Goal: Information Seeking & Learning: Learn about a topic

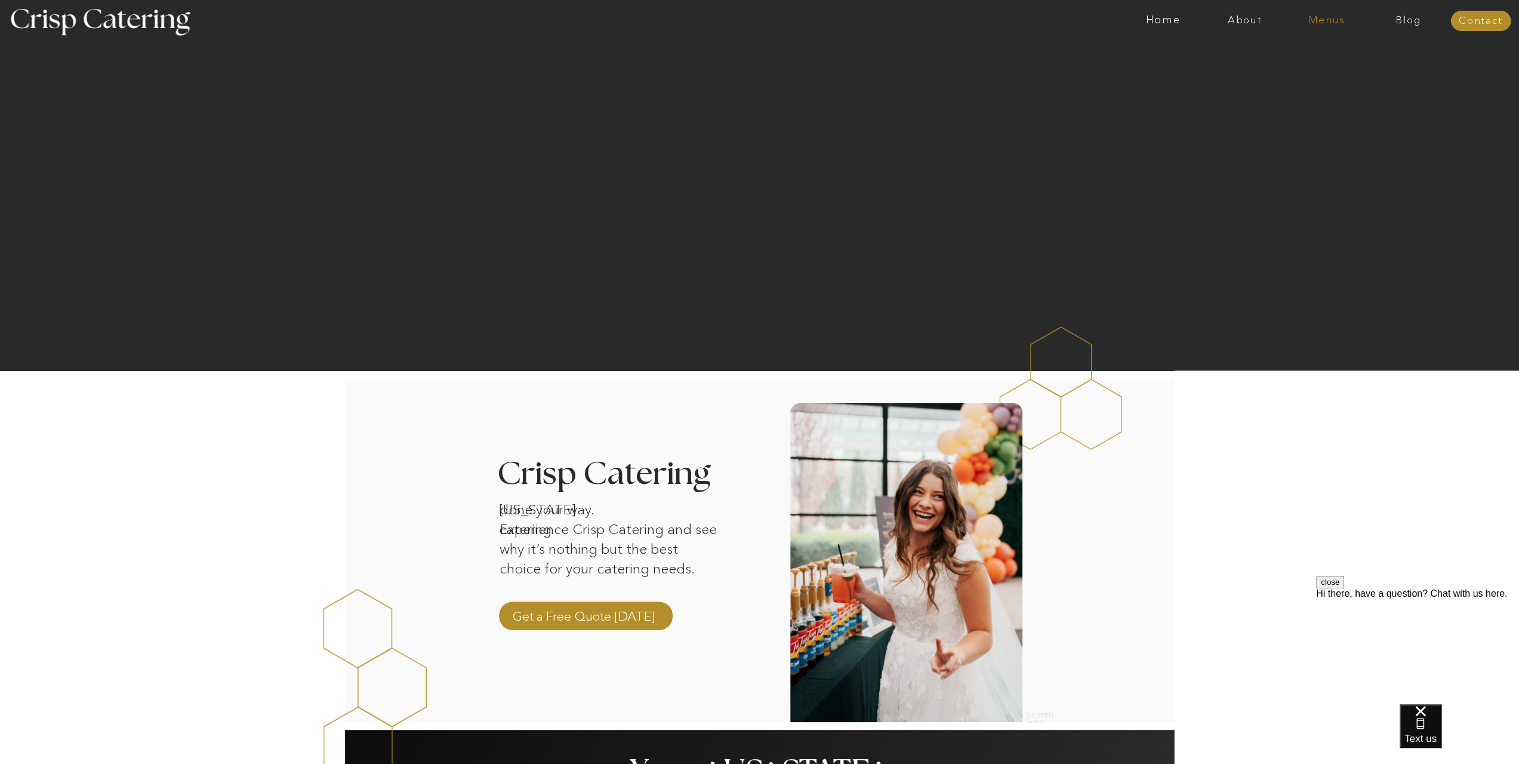
click at [1313, 26] on nav "Menus" at bounding box center [1327, 21] width 82 height 12
click at [1329, 23] on nav "Menus" at bounding box center [1327, 21] width 82 height 12
click at [1299, 72] on nav "Winter (Sep-Feb)" at bounding box center [1326, 69] width 98 height 11
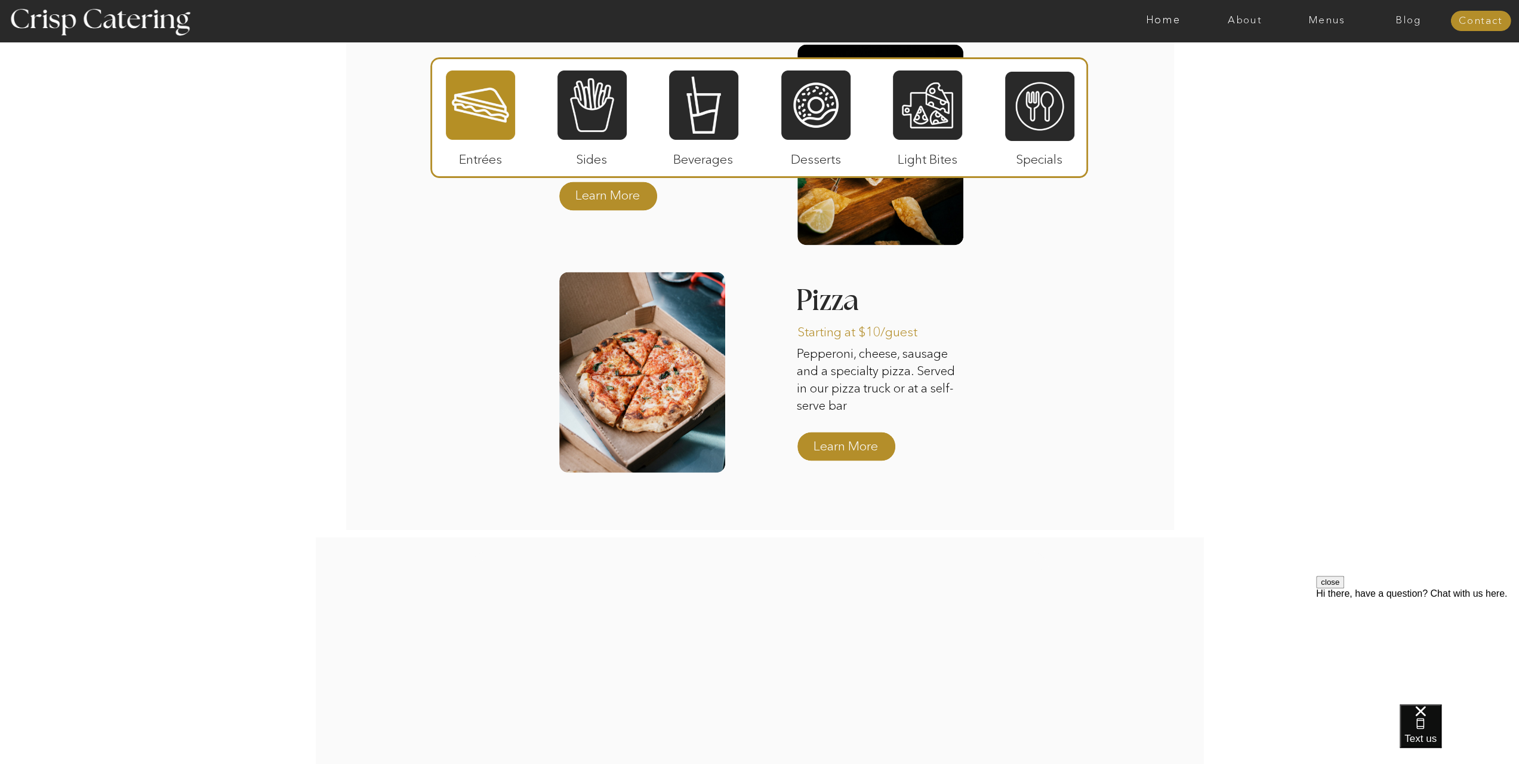
scroll to position [1731, 0]
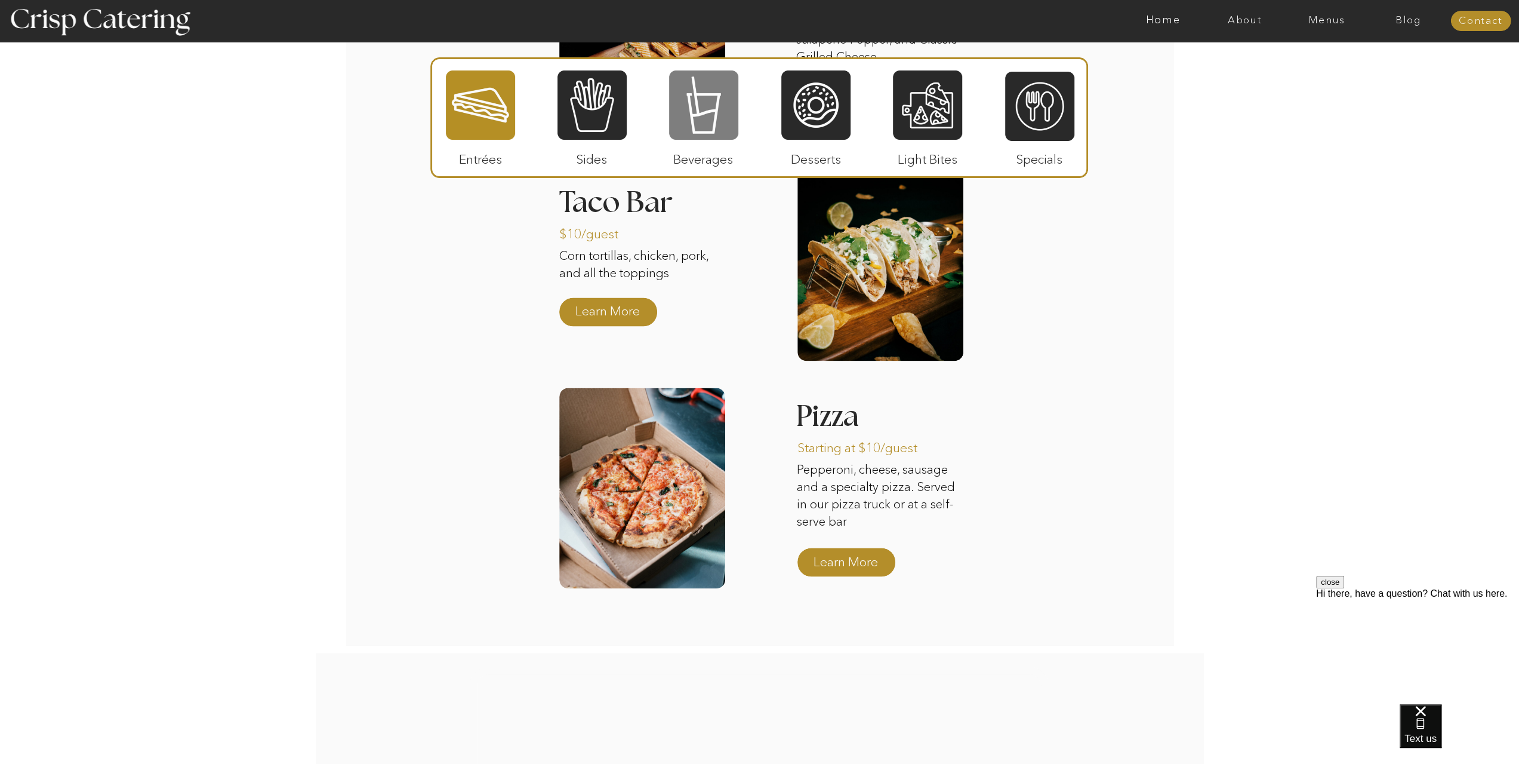
click at [697, 108] on div at bounding box center [703, 105] width 69 height 72
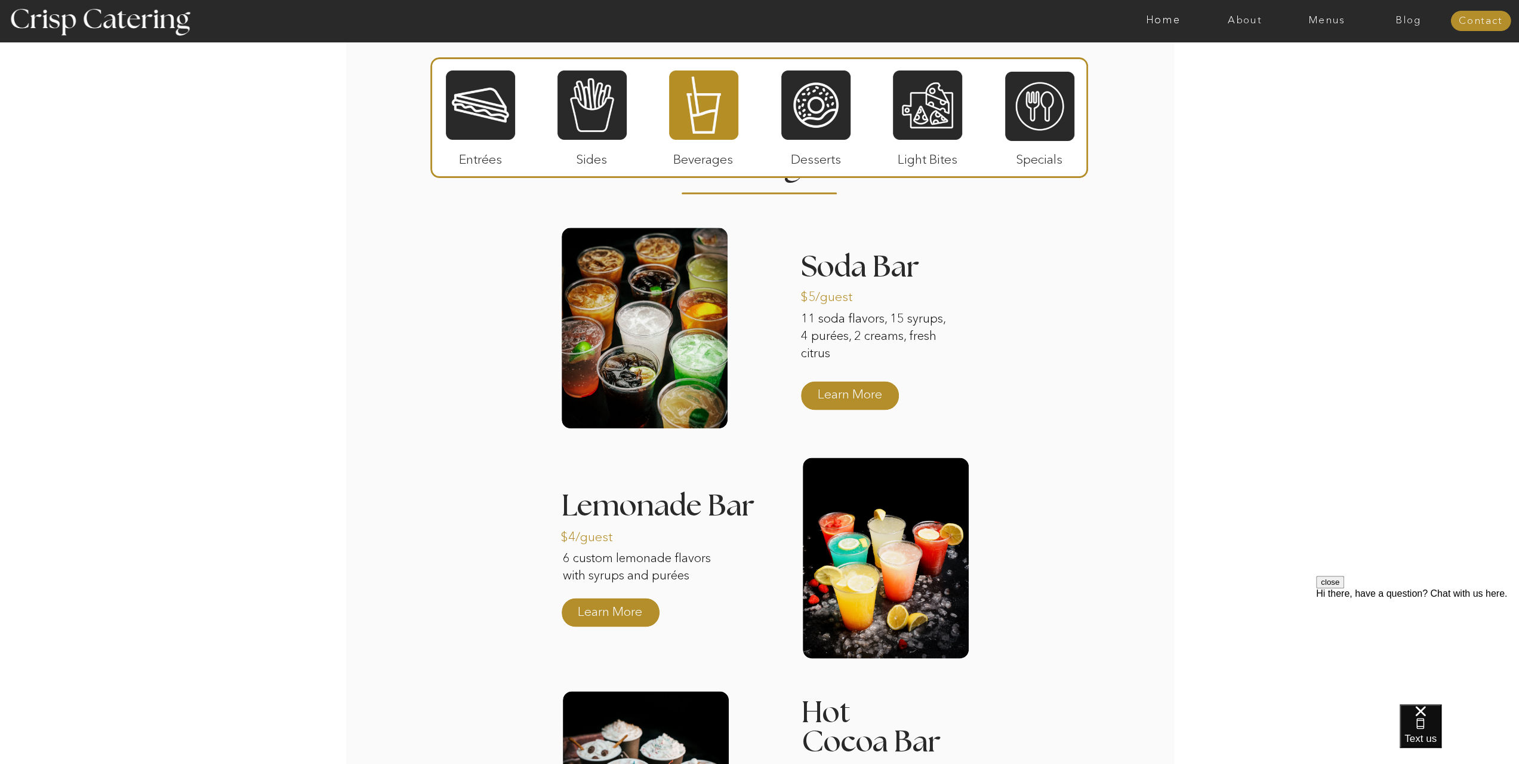
scroll to position [1313, 0]
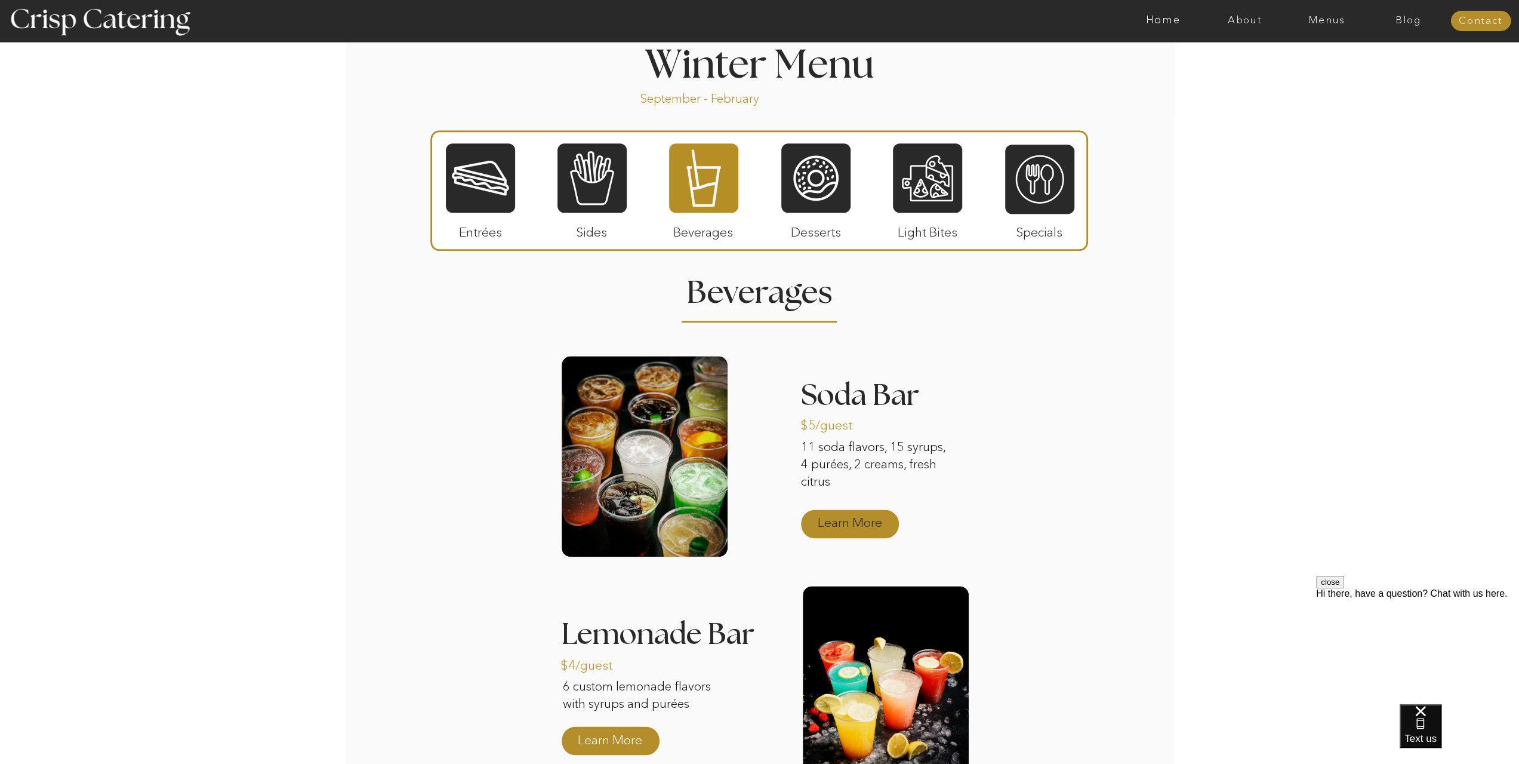
click at [842, 521] on p "Learn More" at bounding box center [850, 520] width 79 height 35
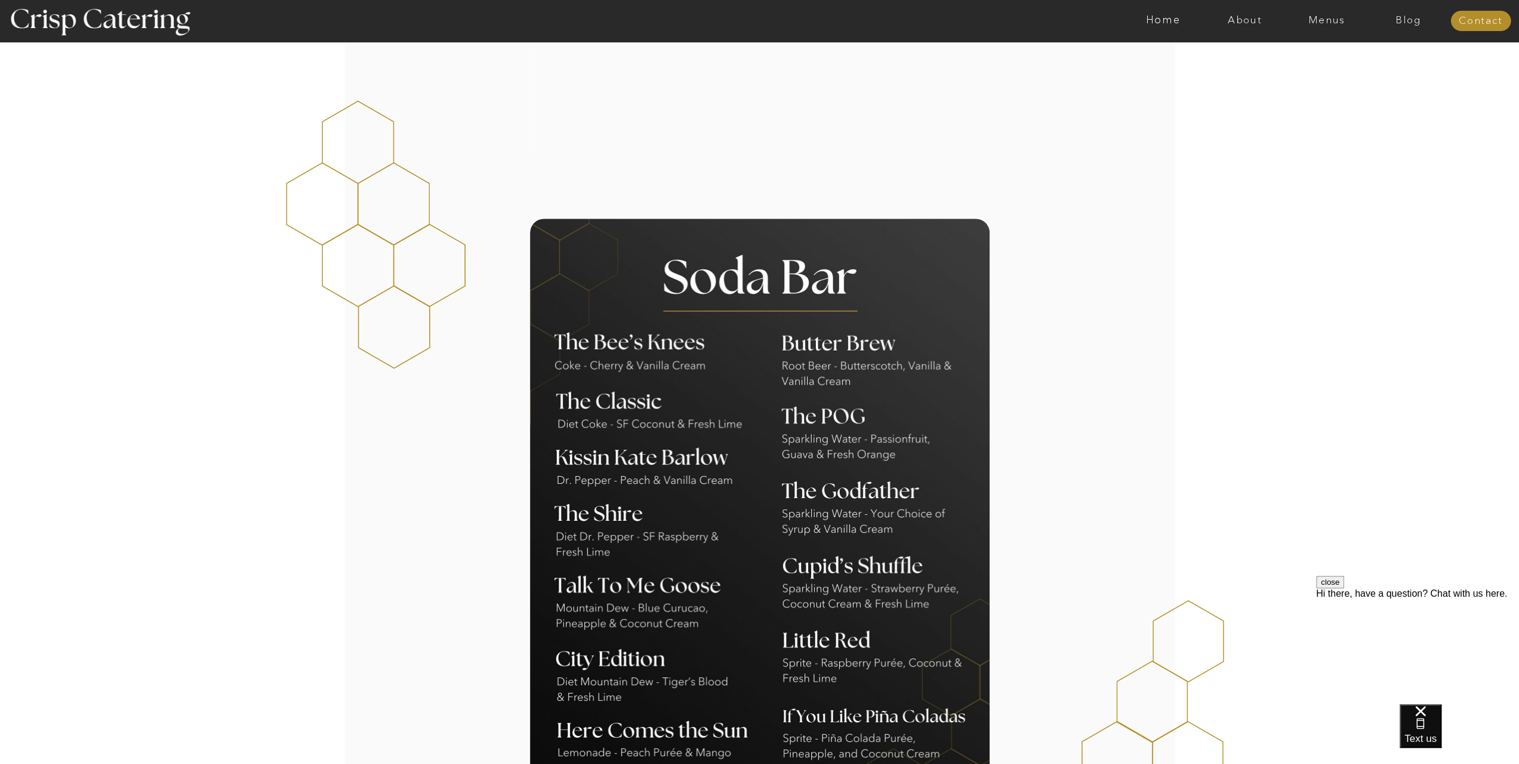
scroll to position [239, 0]
